Goal: Task Accomplishment & Management: Use online tool/utility

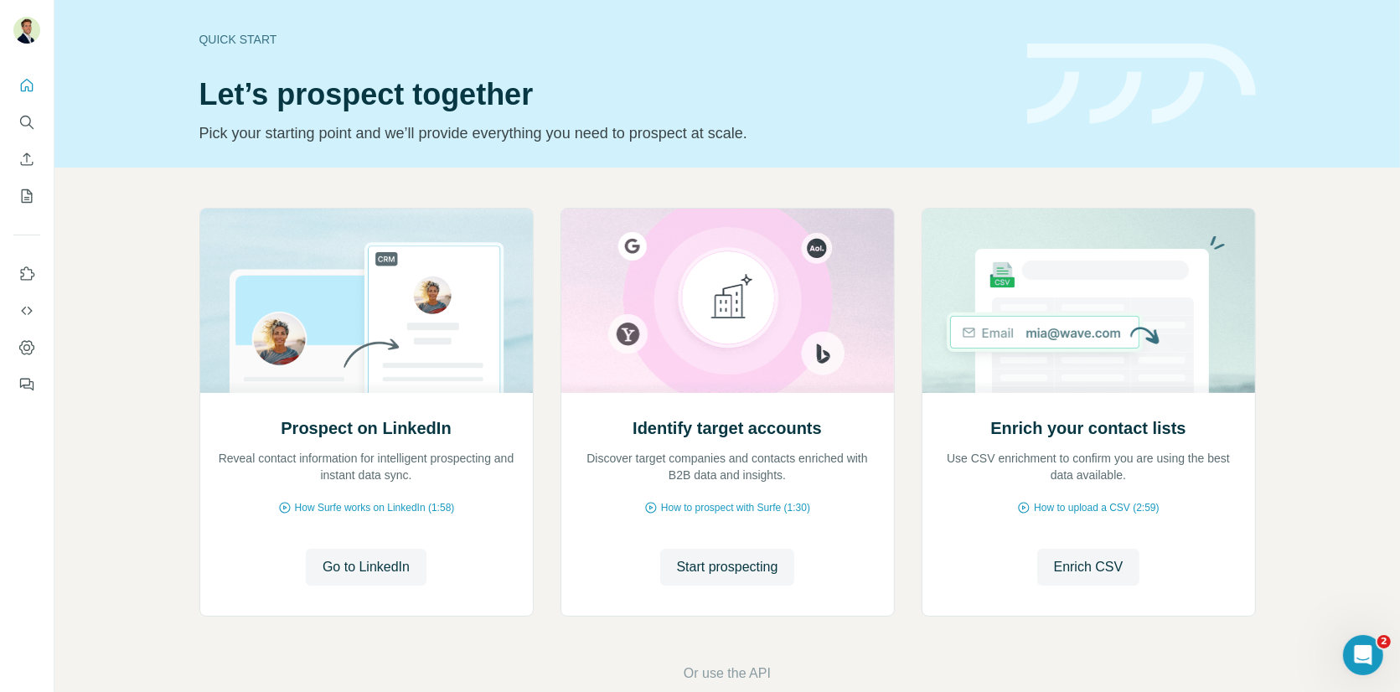
scroll to position [30, 0]
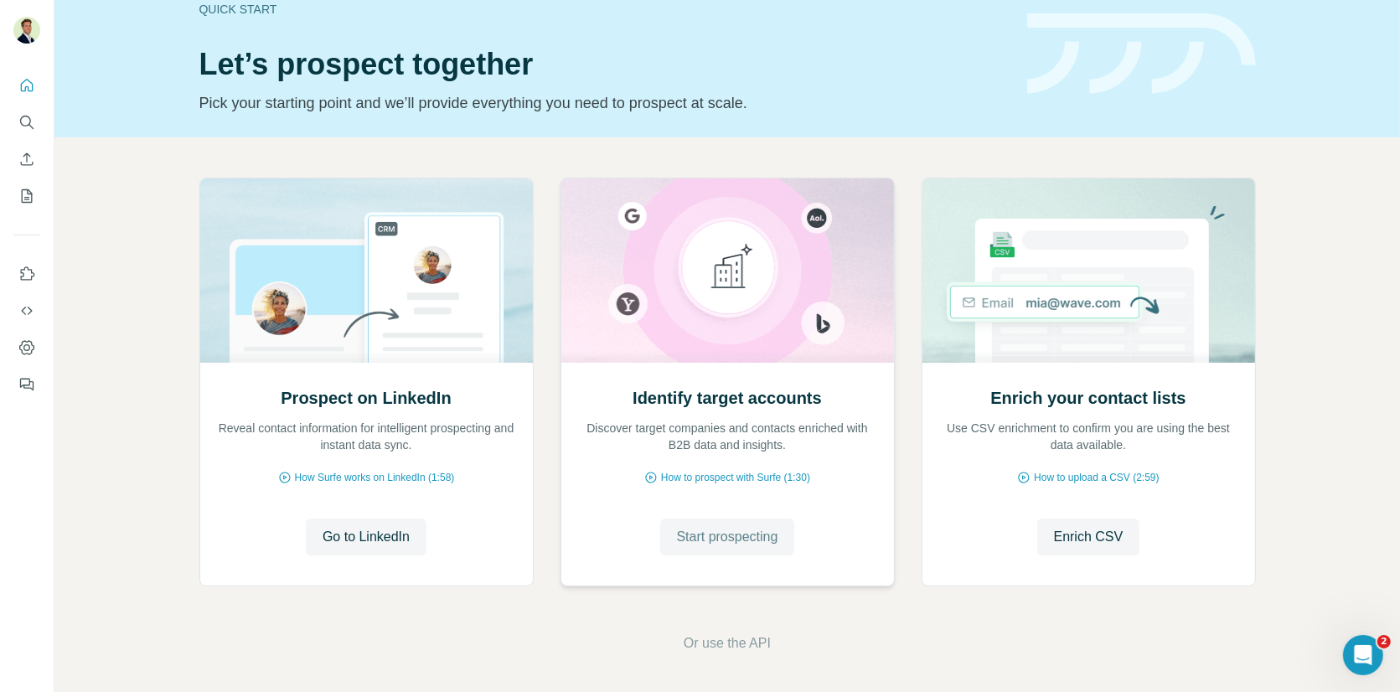
click at [731, 539] on span "Start prospecting" at bounding box center [727, 537] width 101 height 20
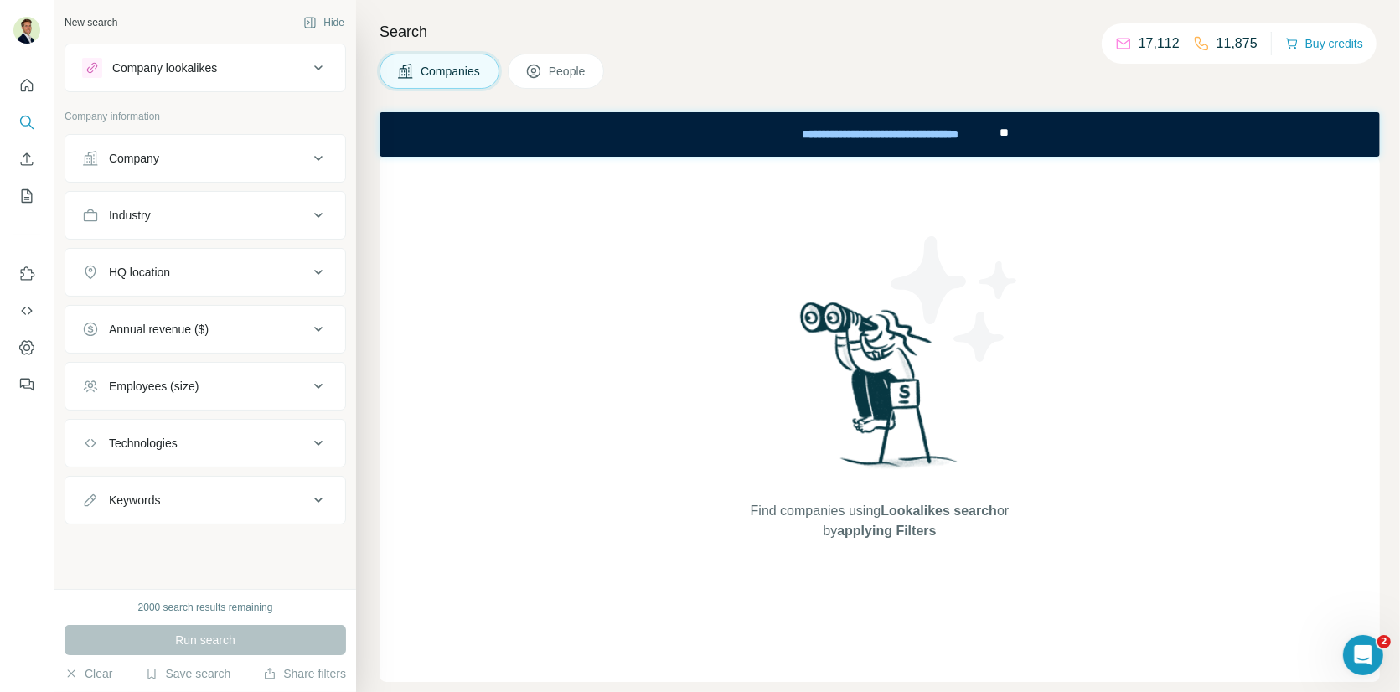
click at [558, 73] on span "People" at bounding box center [568, 71] width 39 height 17
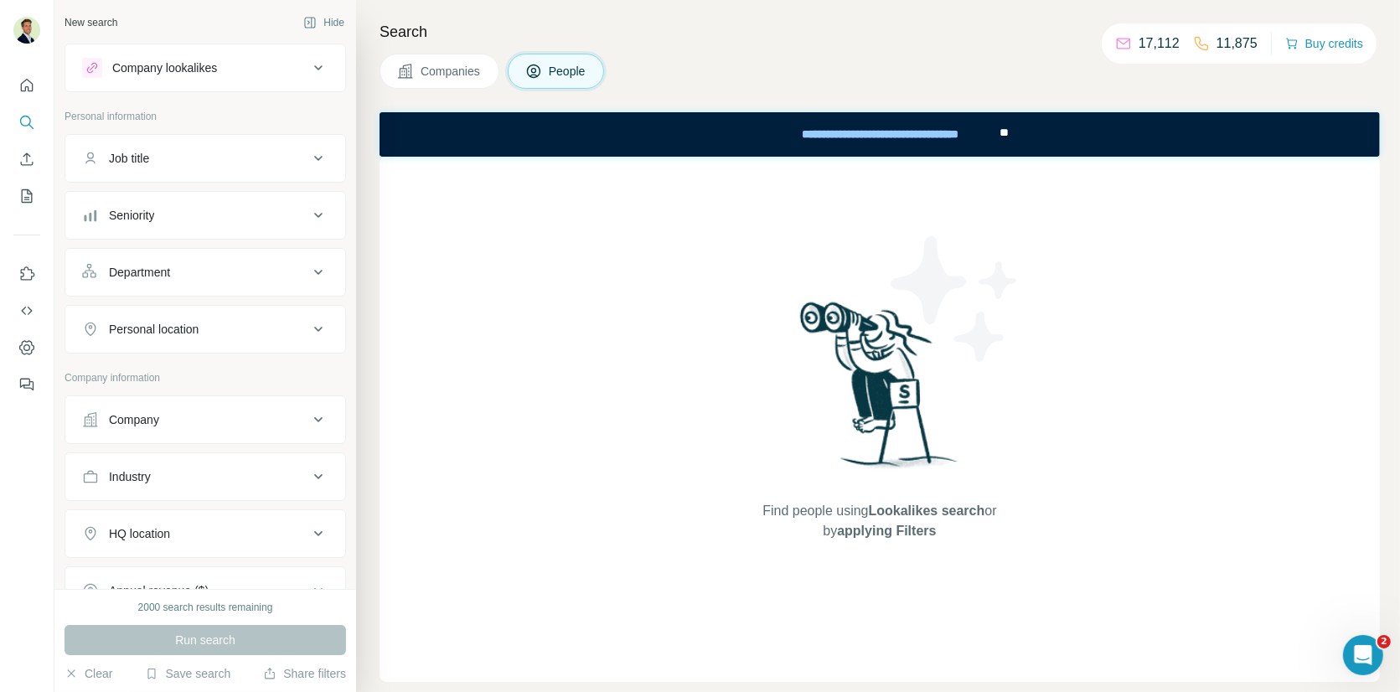
click at [255, 415] on div "Company" at bounding box center [195, 419] width 226 height 17
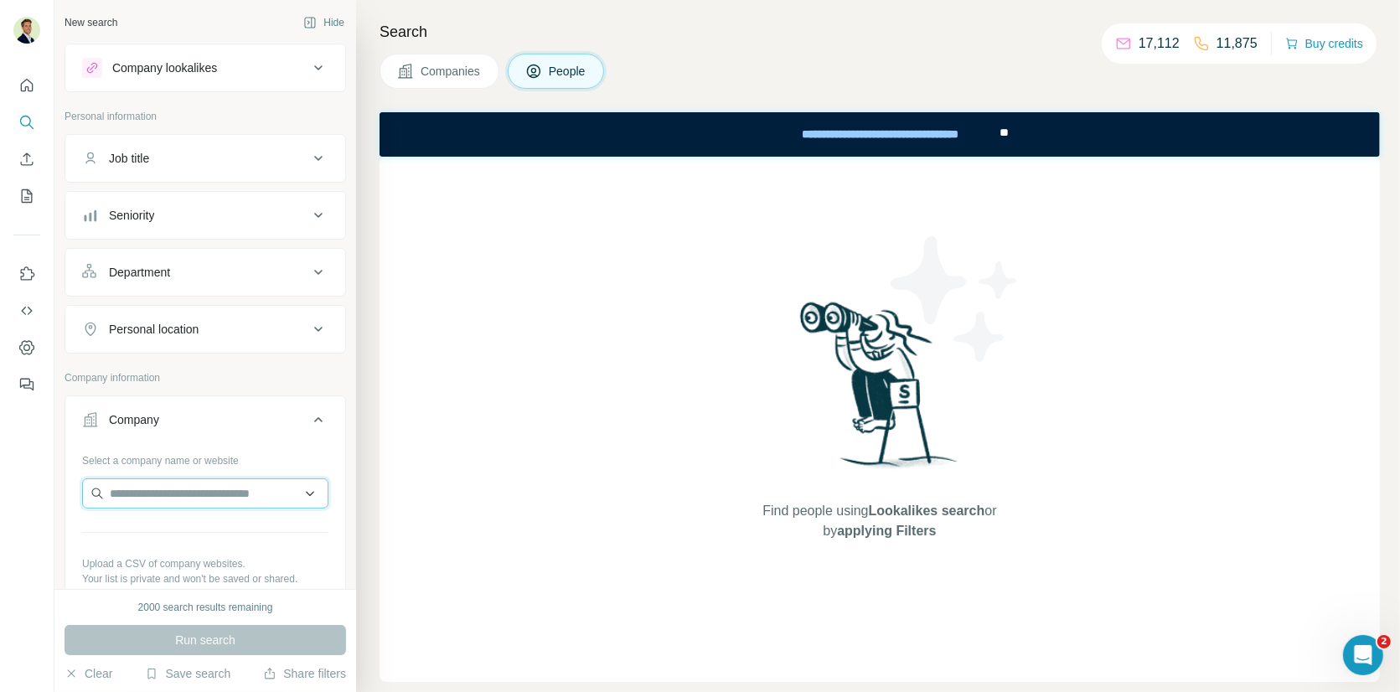
click at [202, 484] on input "text" at bounding box center [205, 493] width 246 height 30
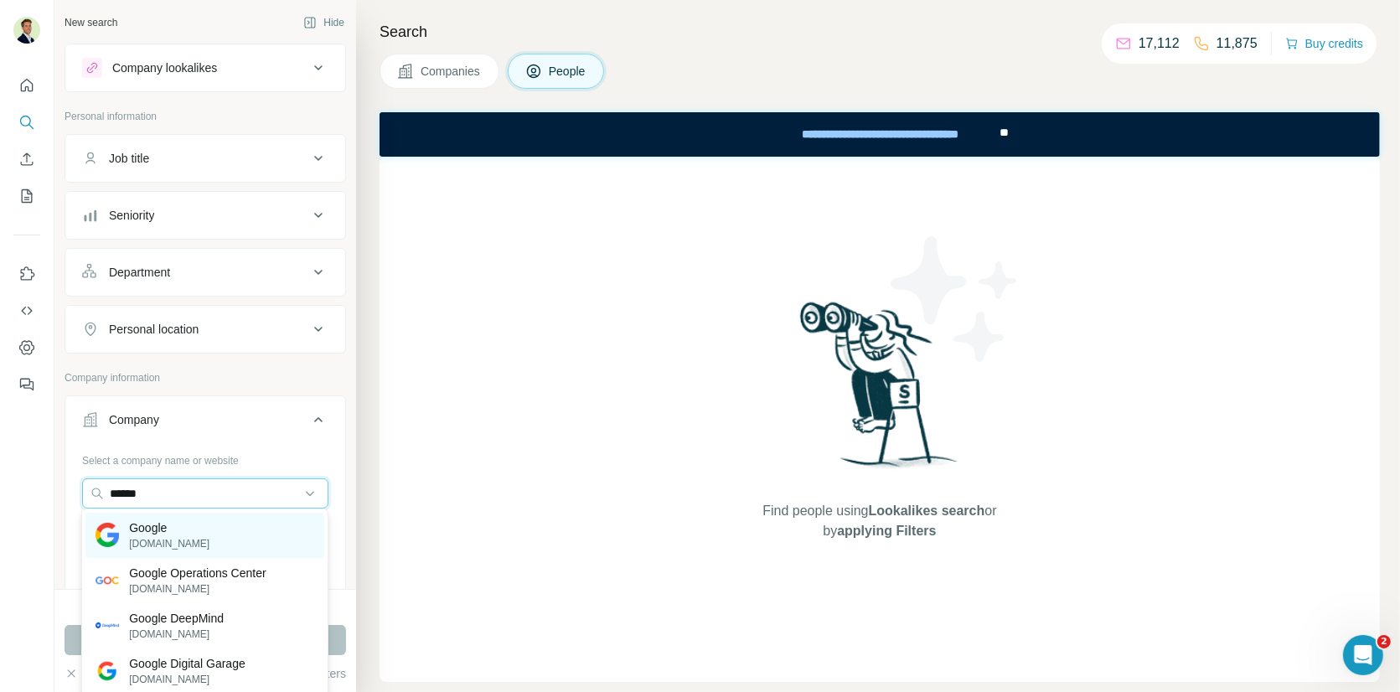
type input "******"
click at [173, 536] on p "[DOMAIN_NAME]" at bounding box center [169, 543] width 80 height 15
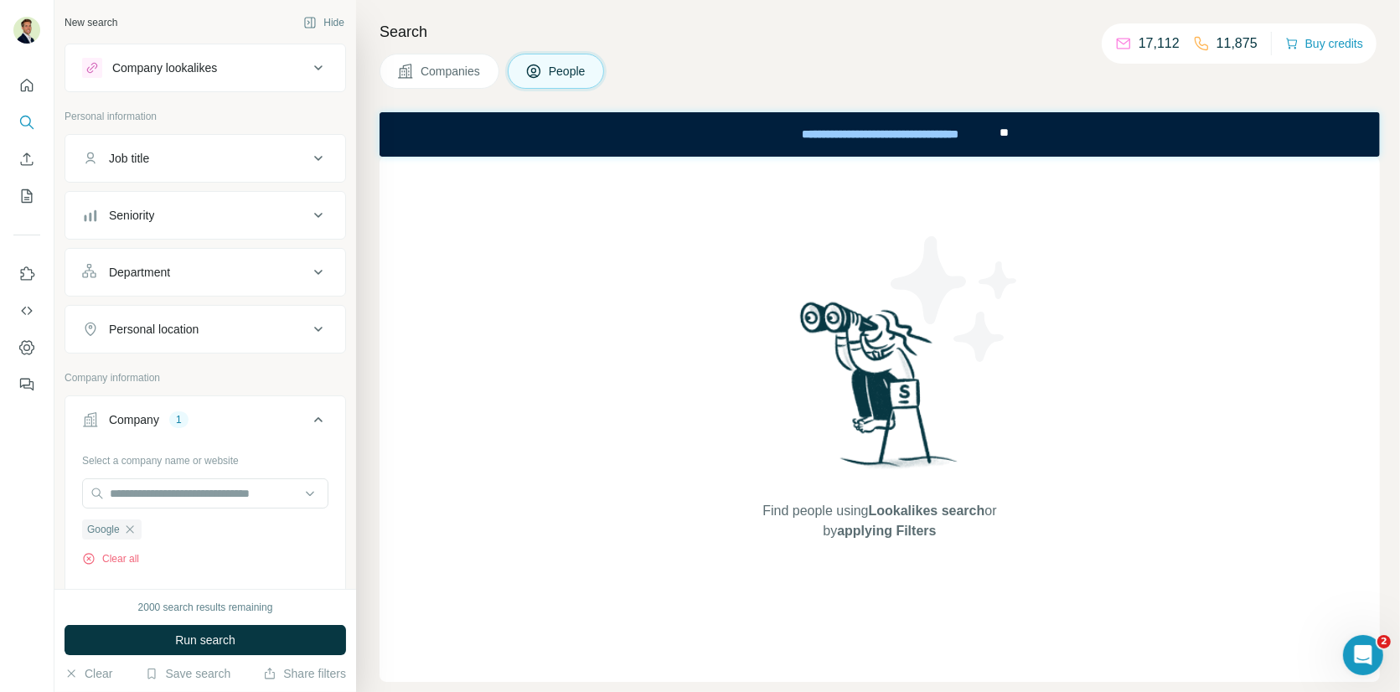
click at [176, 264] on div "Department" at bounding box center [195, 272] width 226 height 17
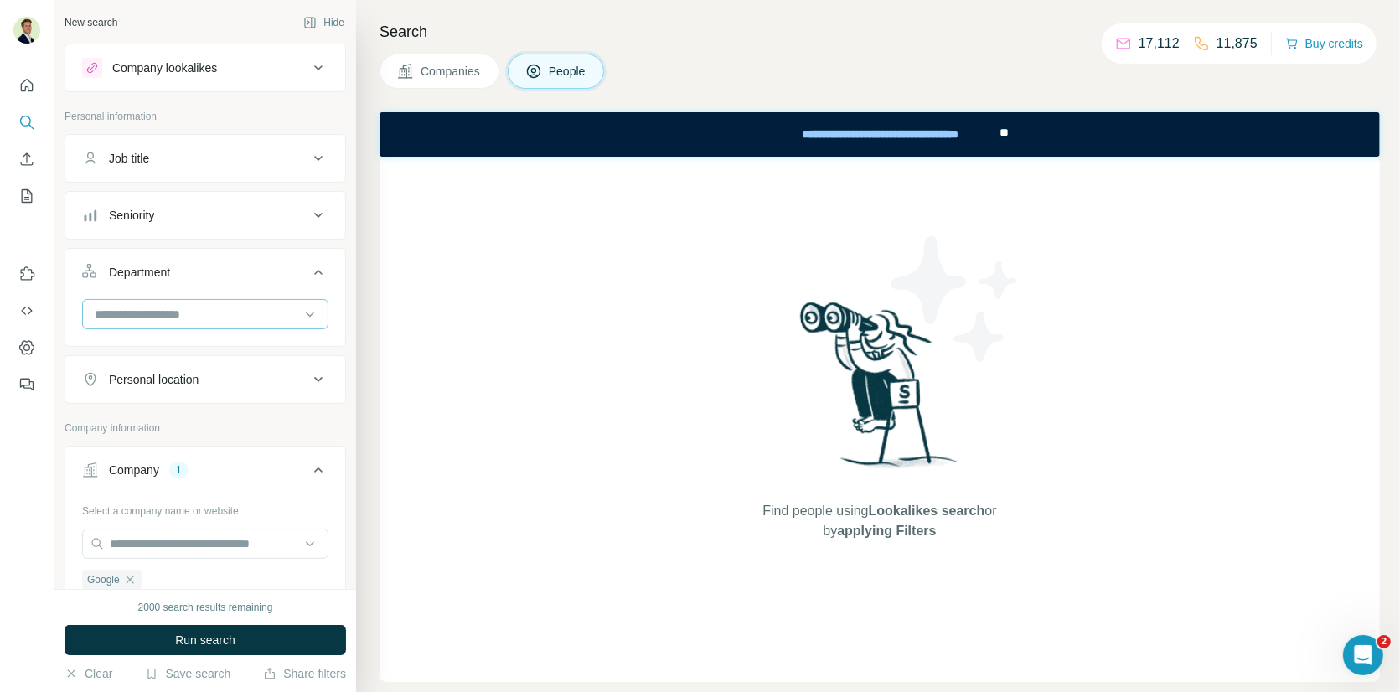
click at [180, 312] on input at bounding box center [196, 314] width 207 height 18
type input "*********"
click at [174, 352] on p "Marketing and Advertising" at bounding box center [162, 349] width 135 height 17
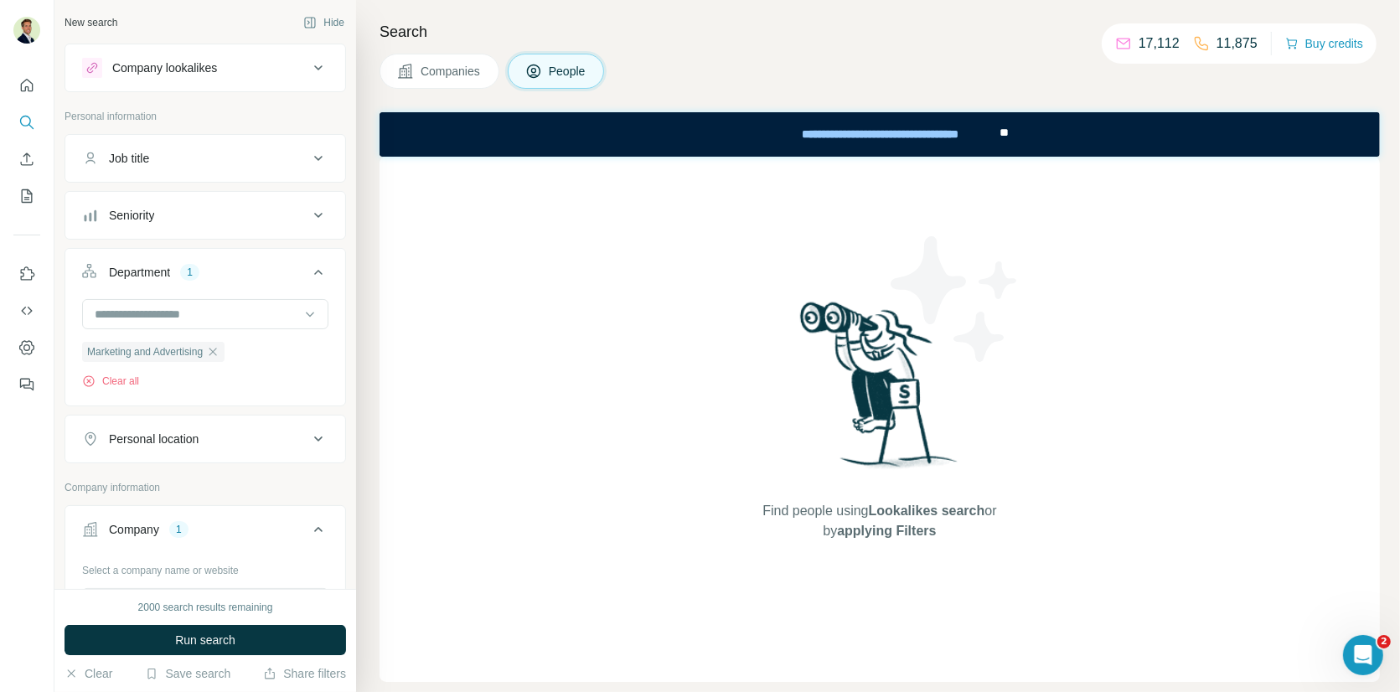
click at [169, 440] on div "Personal location" at bounding box center [154, 439] width 90 height 17
click at [153, 479] on input "text" at bounding box center [205, 481] width 246 height 30
type input "**********"
click at [262, 439] on div "Personal location 1" at bounding box center [195, 439] width 226 height 17
click at [187, 222] on button "Seniority" at bounding box center [205, 215] width 280 height 40
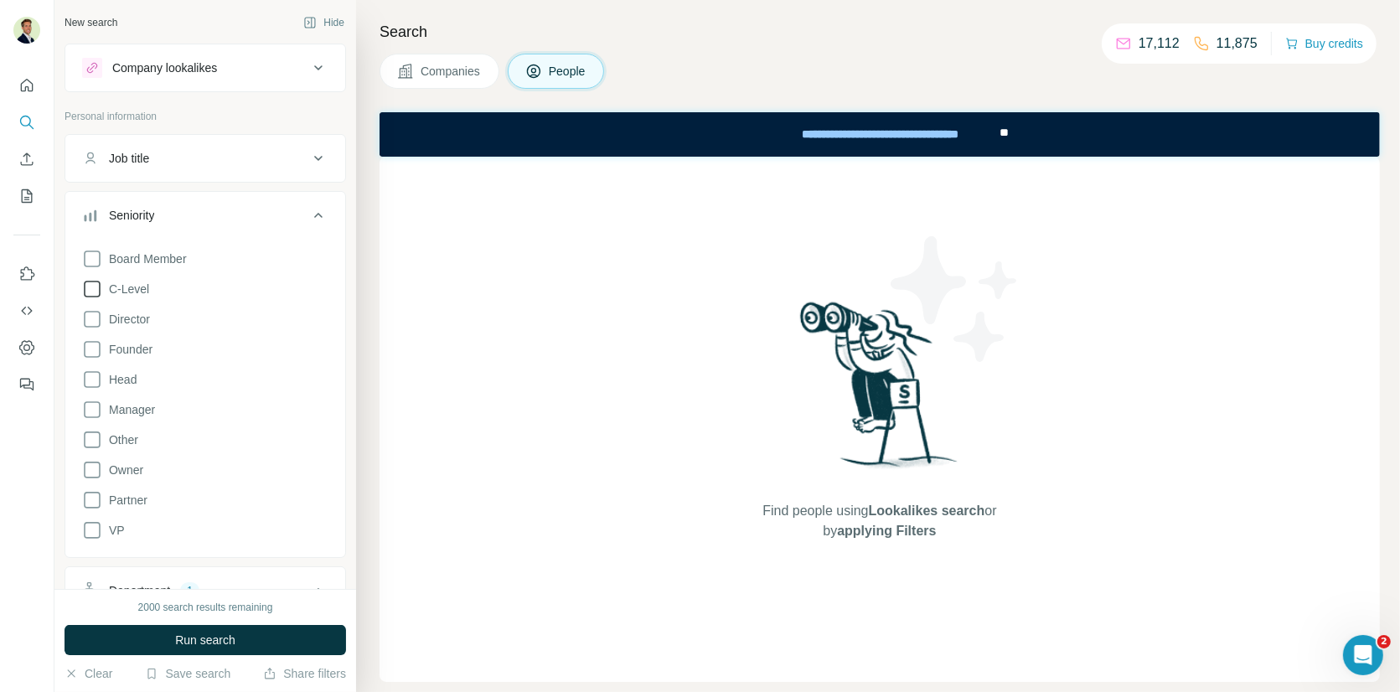
click at [97, 288] on icon at bounding box center [92, 289] width 20 height 20
click at [95, 312] on icon at bounding box center [92, 319] width 20 height 20
click at [95, 350] on icon at bounding box center [92, 349] width 20 height 20
click at [98, 383] on icon at bounding box center [92, 379] width 17 height 17
click at [91, 527] on icon at bounding box center [92, 530] width 20 height 20
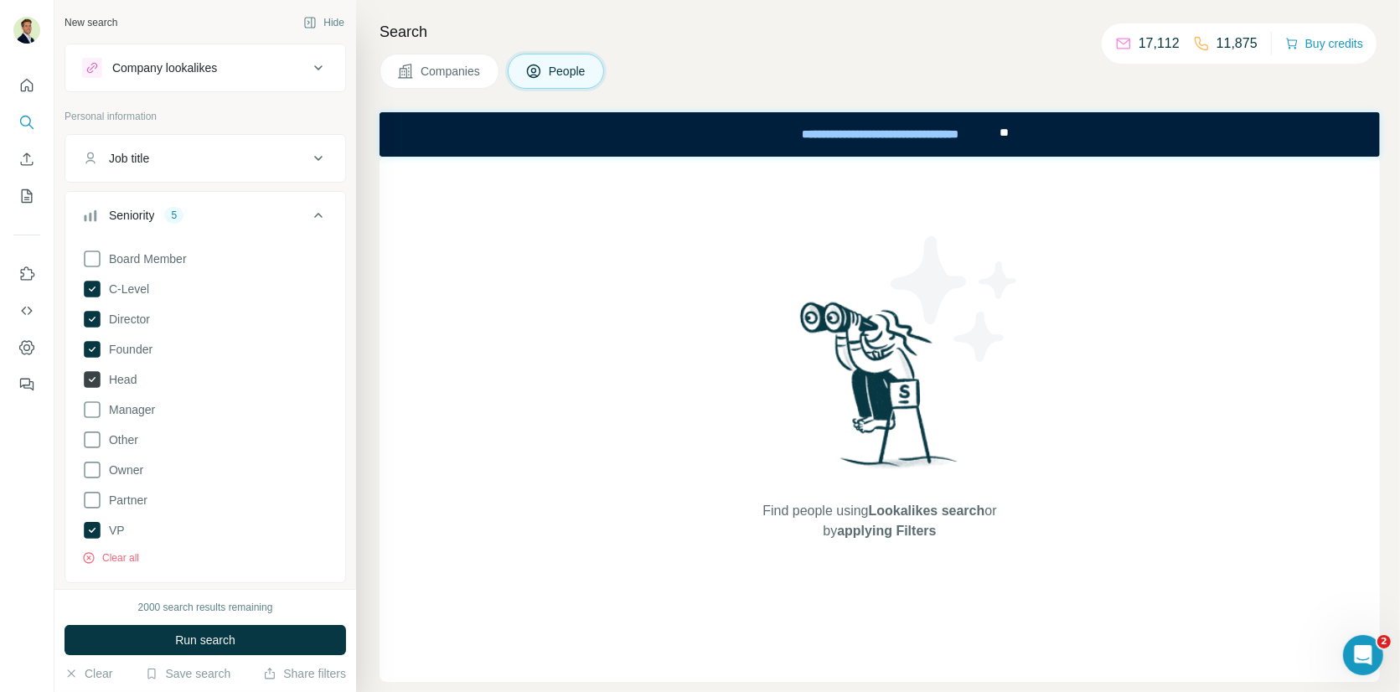
drag, startPoint x: 95, startPoint y: 380, endPoint x: 95, endPoint y: 369, distance: 11.7
click at [95, 380] on icon at bounding box center [92, 379] width 17 height 17
click at [91, 349] on icon at bounding box center [92, 349] width 7 height 5
click at [90, 314] on icon at bounding box center [92, 319] width 17 height 17
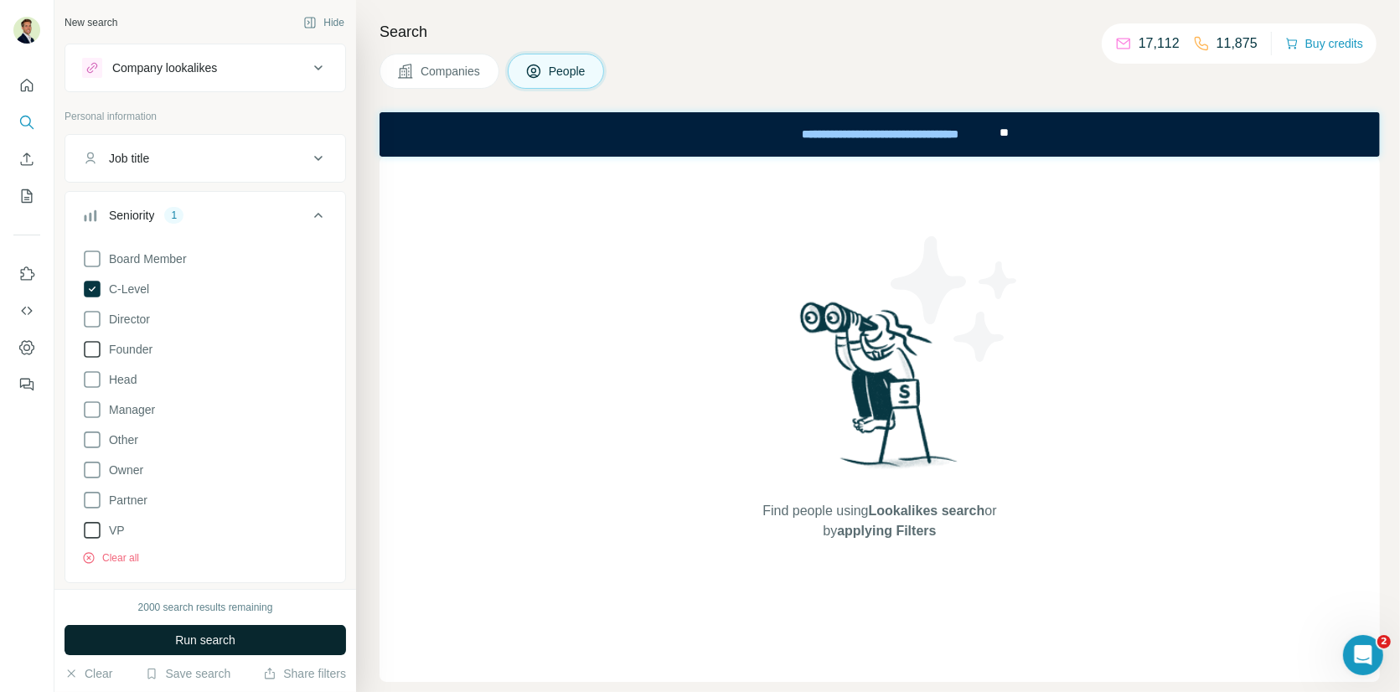
click at [189, 645] on span "Run search" at bounding box center [205, 640] width 60 height 17
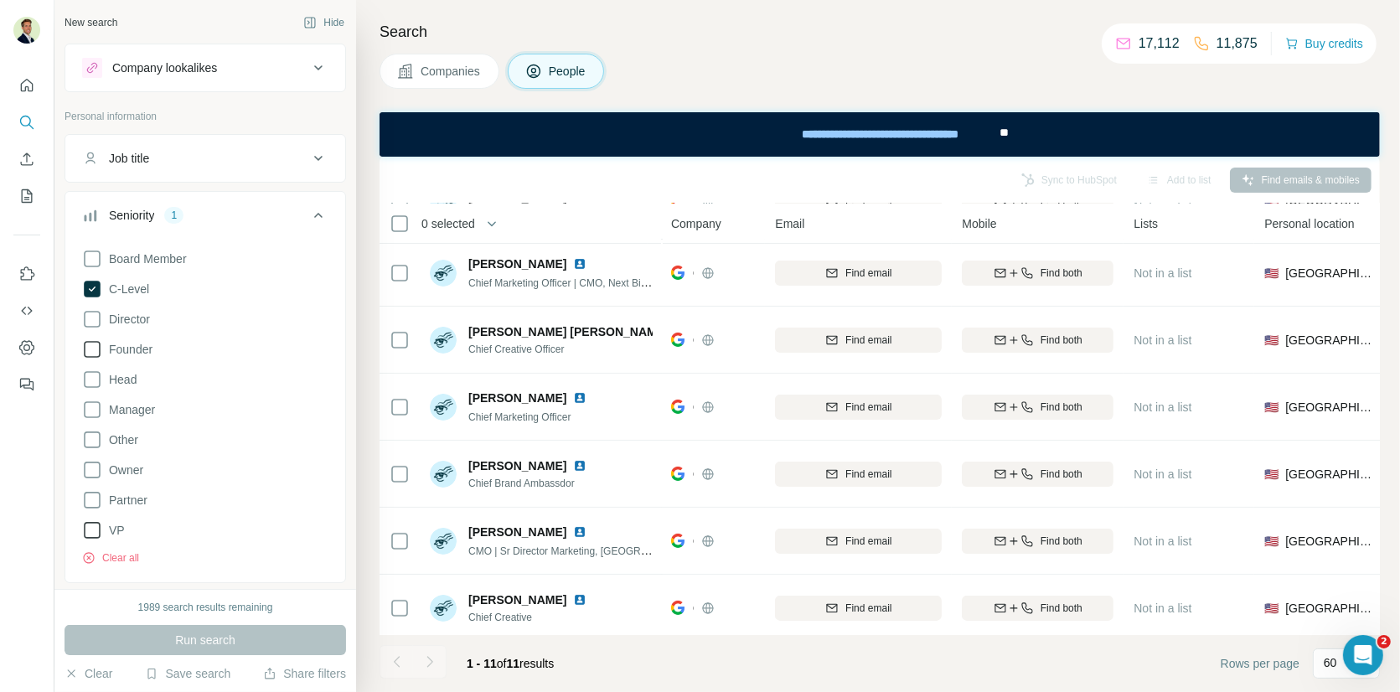
scroll to position [272, 1]
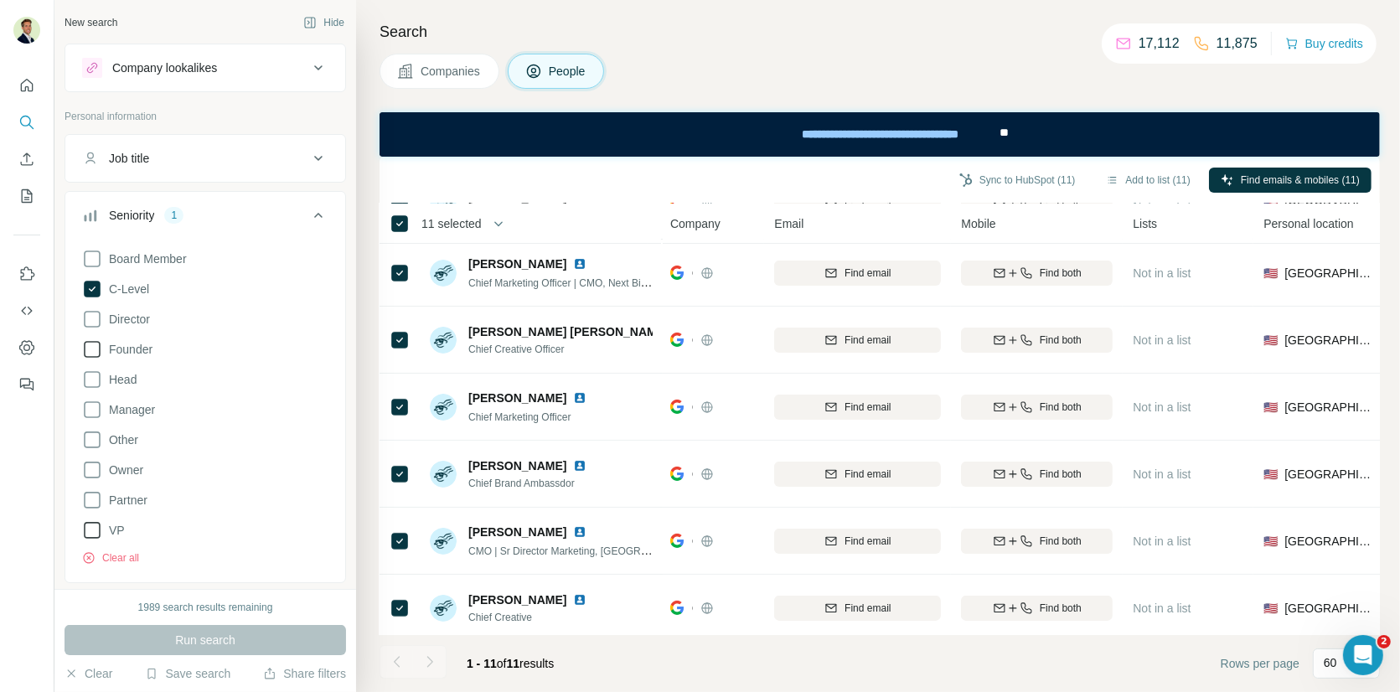
click at [669, 183] on div "Sync to HubSpot (11) Add to list (11) Find emails & mobiles (11)" at bounding box center [879, 179] width 983 height 29
